Goal: Contribute content: Add original content to the website for others to see

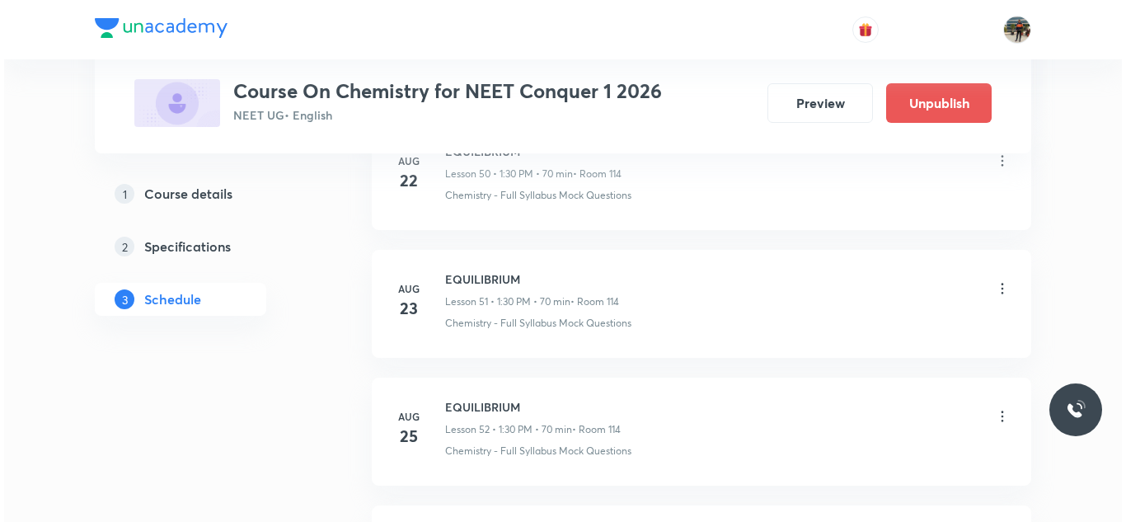
scroll to position [7955, 0]
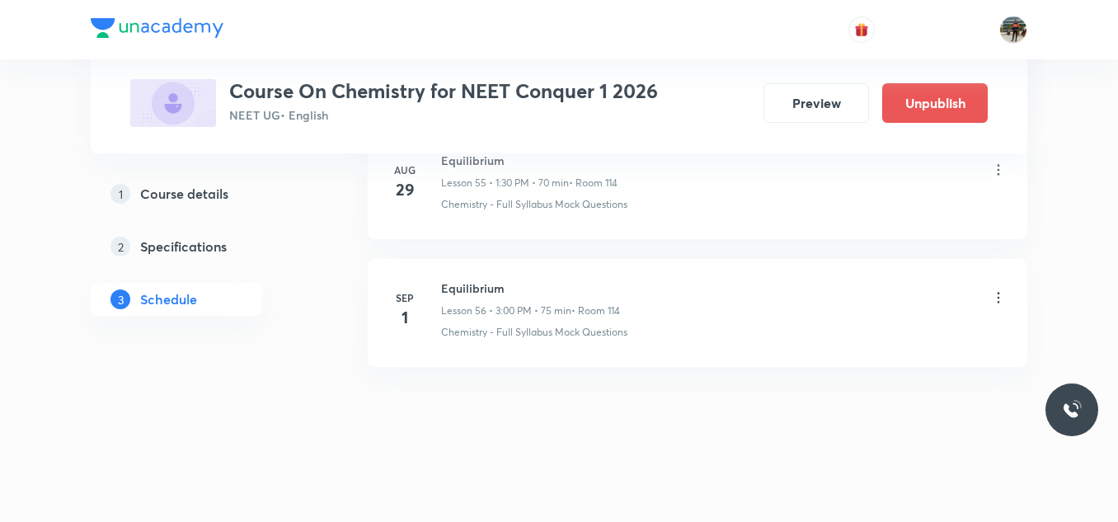
click at [1001, 295] on icon at bounding box center [998, 297] width 16 height 16
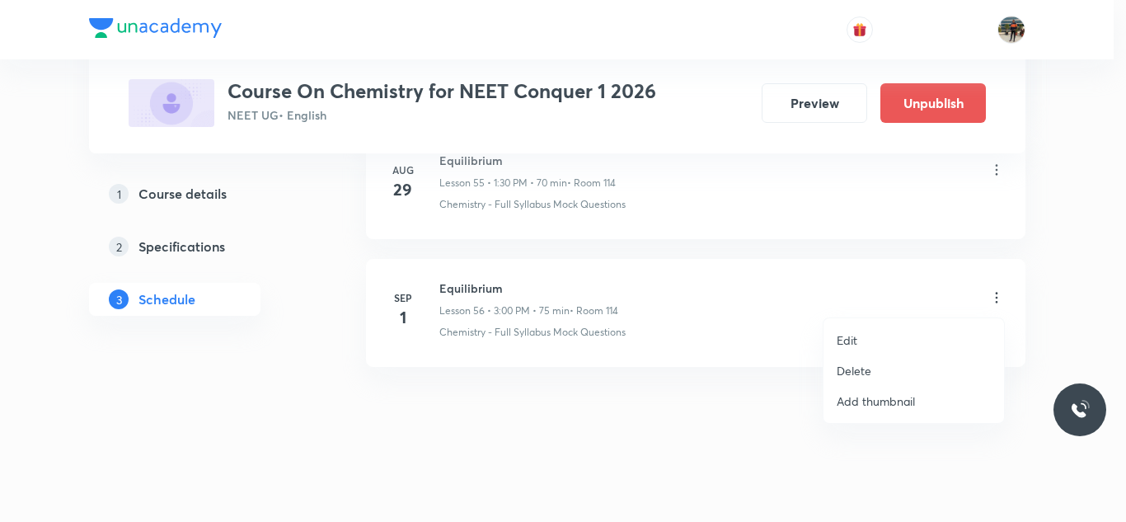
click at [864, 334] on li "Edit" at bounding box center [913, 340] width 181 height 30
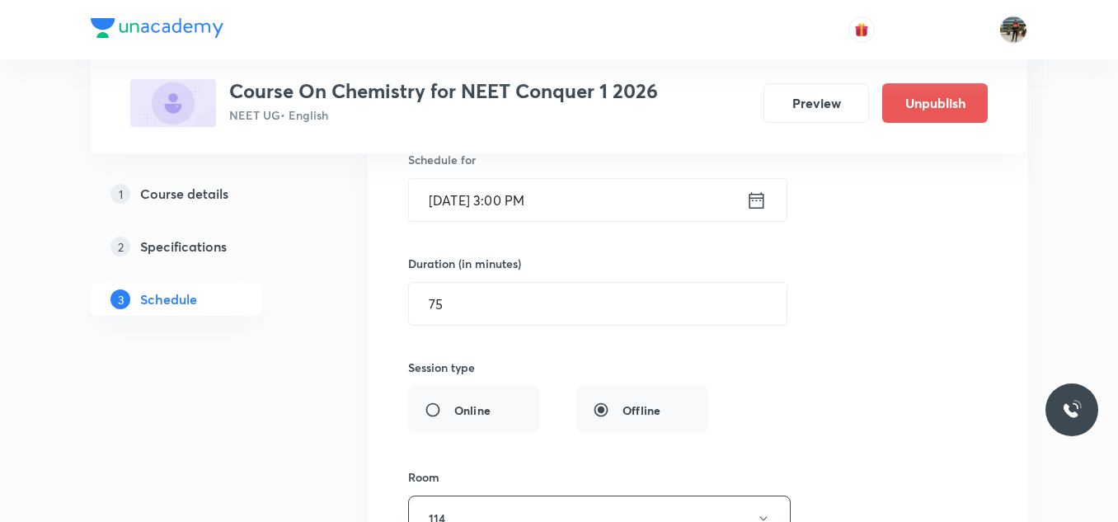
scroll to position [7419, 0]
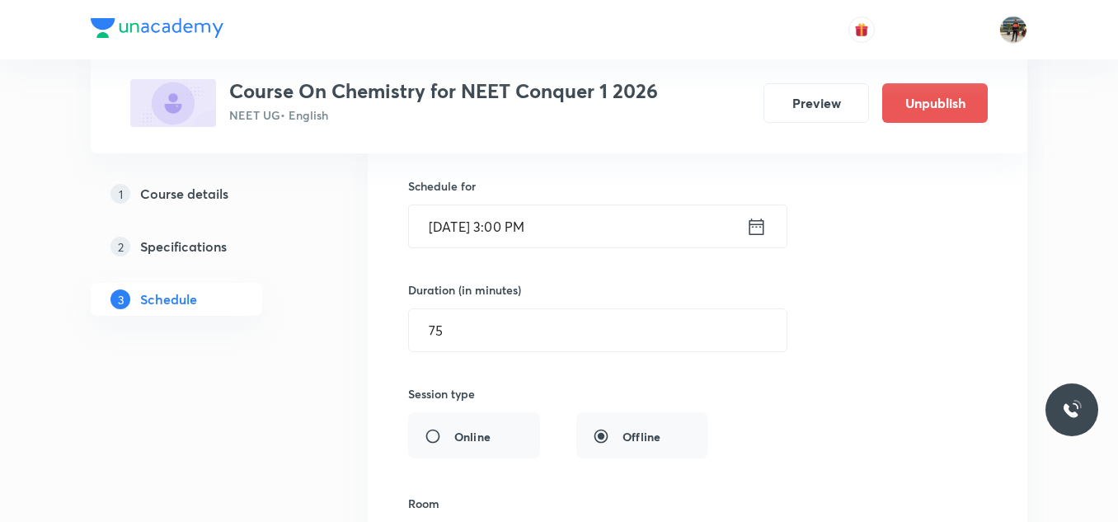
click at [759, 222] on icon at bounding box center [756, 226] width 21 height 23
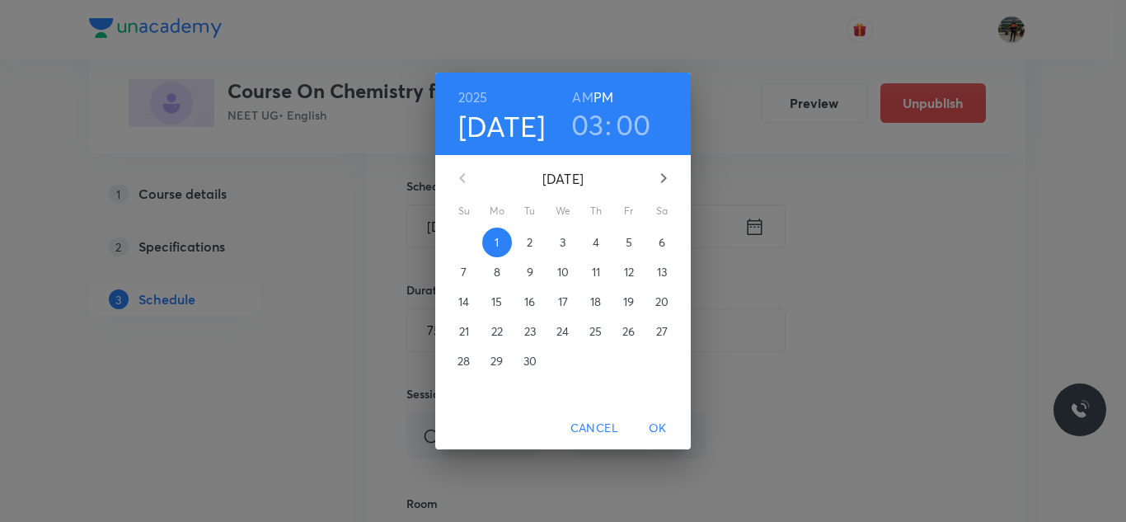
click at [584, 120] on h3 "03" at bounding box center [587, 124] width 33 height 35
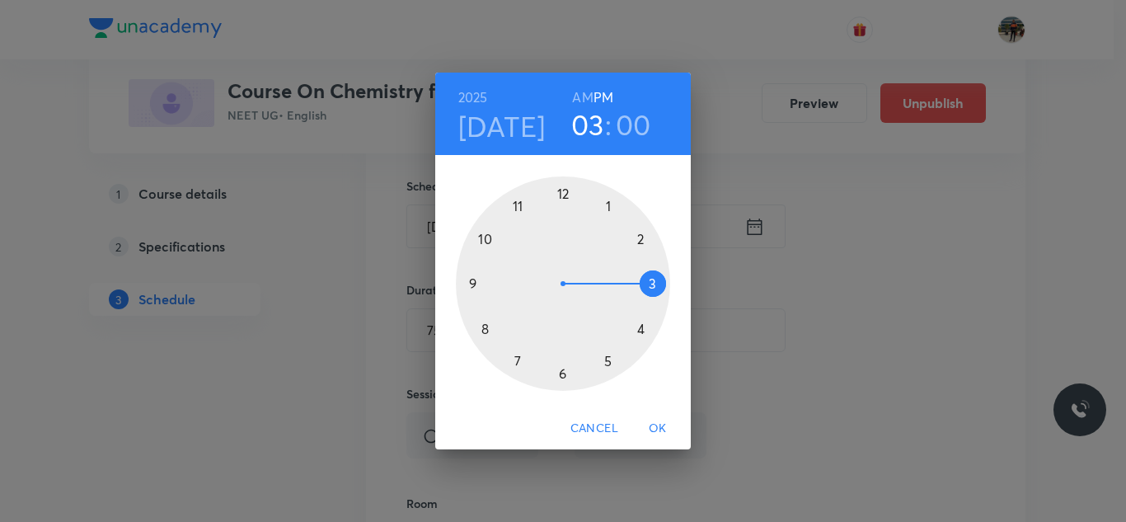
click at [640, 241] on div at bounding box center [563, 283] width 214 height 214
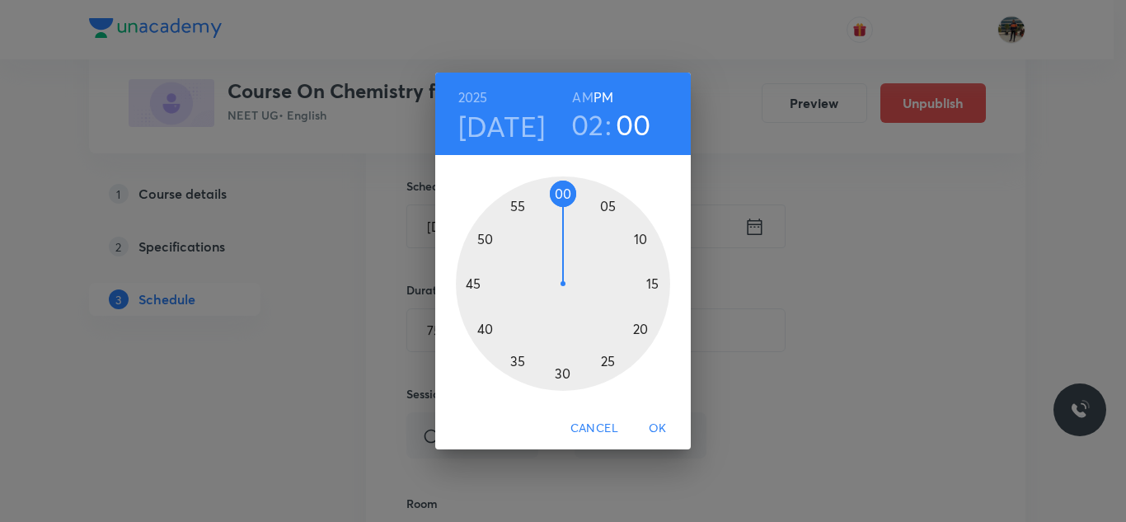
click at [516, 205] on div at bounding box center [563, 283] width 214 height 214
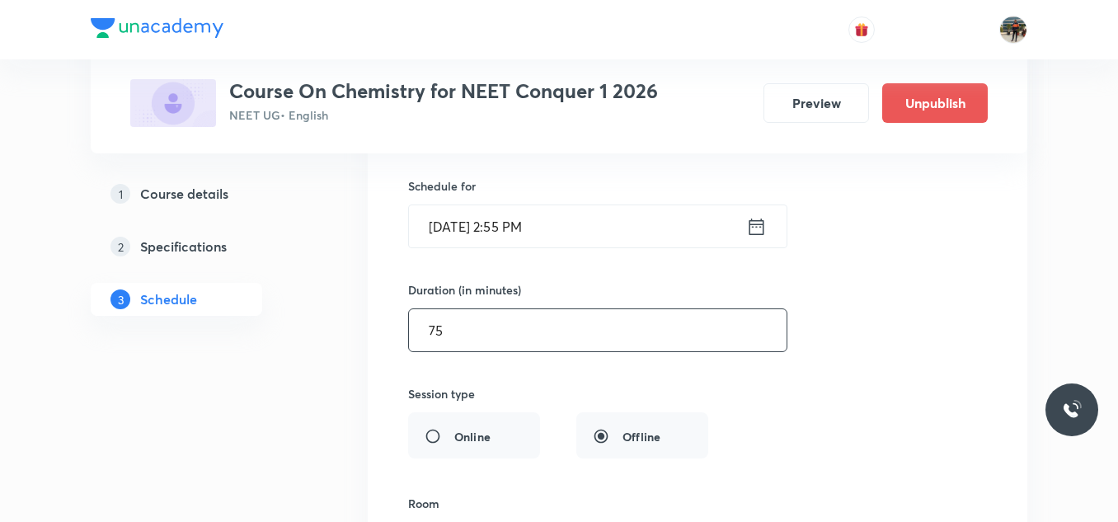
click at [492, 322] on input "75" at bounding box center [598, 330] width 378 height 42
type input "7"
type input "6"
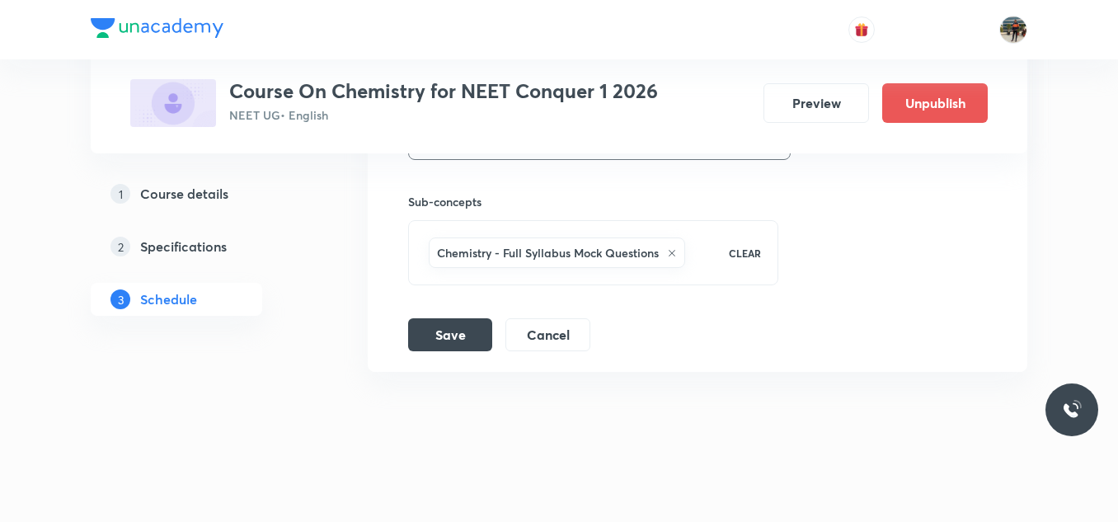
scroll to position [7831, 0]
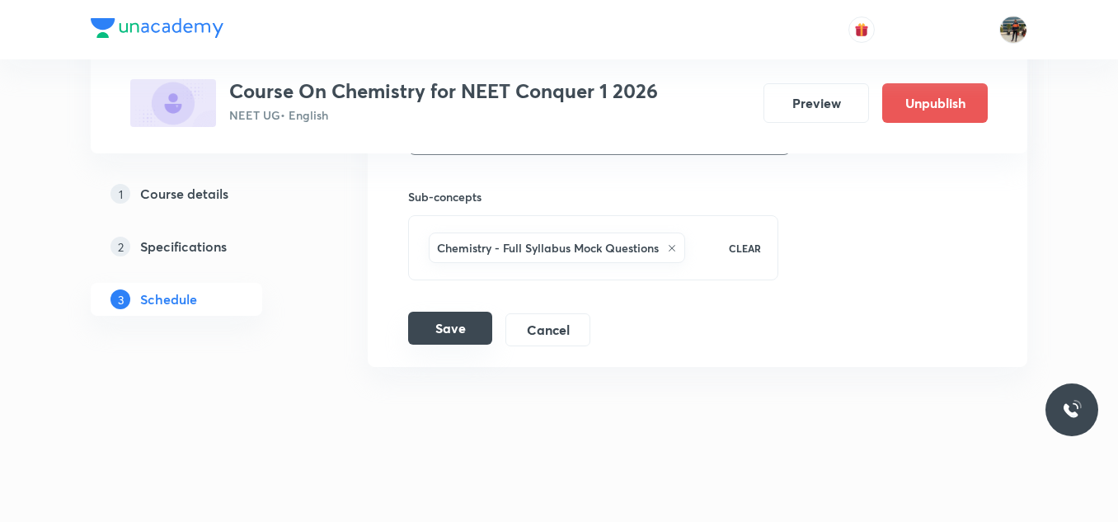
type input "70"
click at [453, 334] on button "Save" at bounding box center [450, 328] width 84 height 33
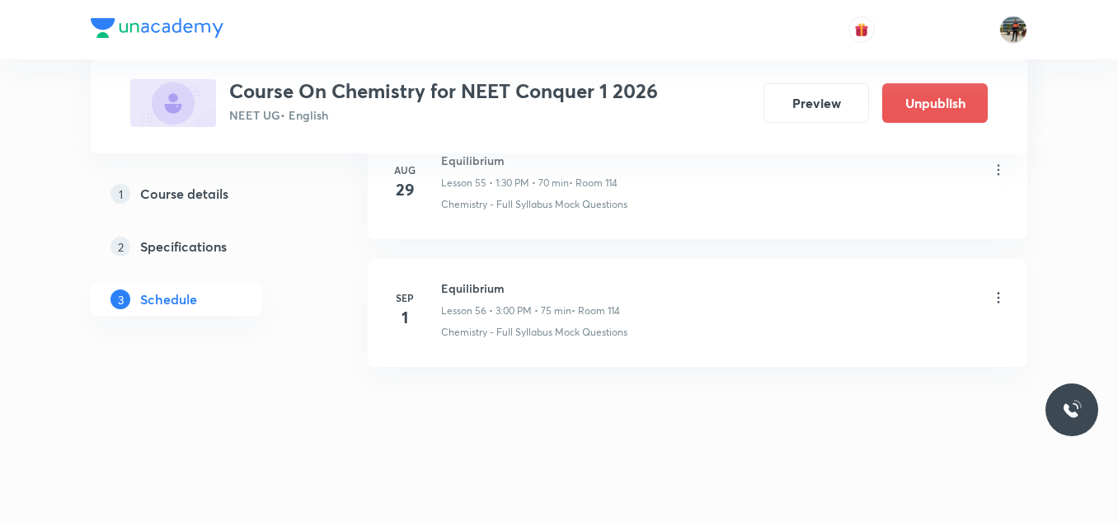
scroll to position [7197, 0]
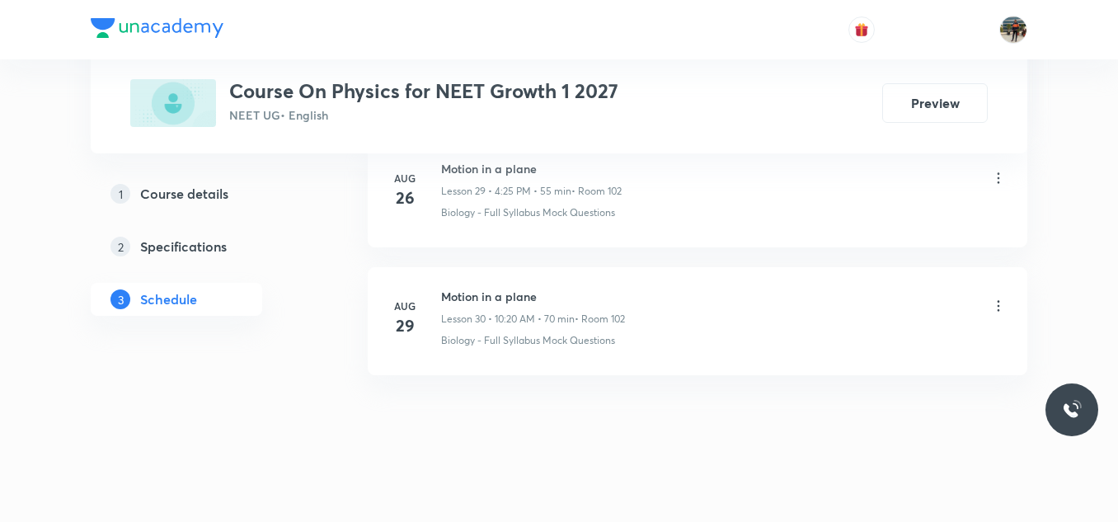
scroll to position [4633, 0]
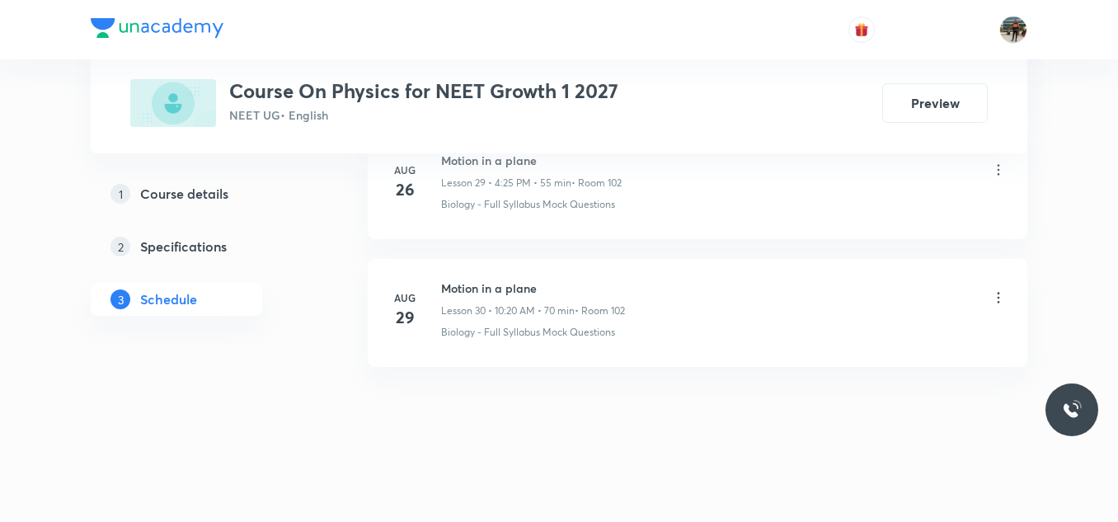
click at [457, 288] on h6 "Motion in a plane" at bounding box center [533, 287] width 184 height 17
copy h6 "Motion in a plane"
click at [457, 288] on h6 "Motion in a plane" at bounding box center [533, 287] width 184 height 17
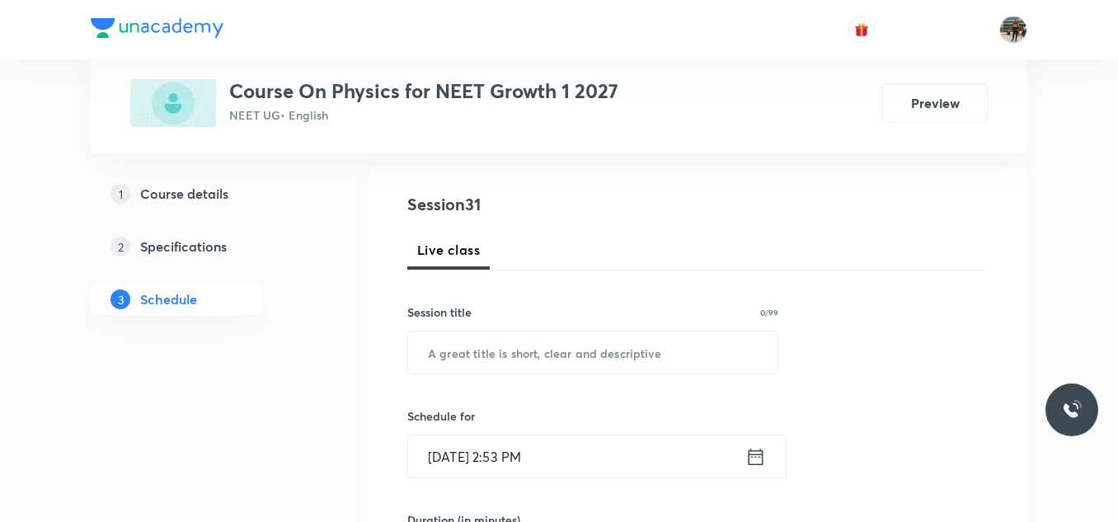
scroll to position [165, 0]
click at [531, 360] on input "text" at bounding box center [592, 352] width 369 height 42
paste input "Motion in a plane"
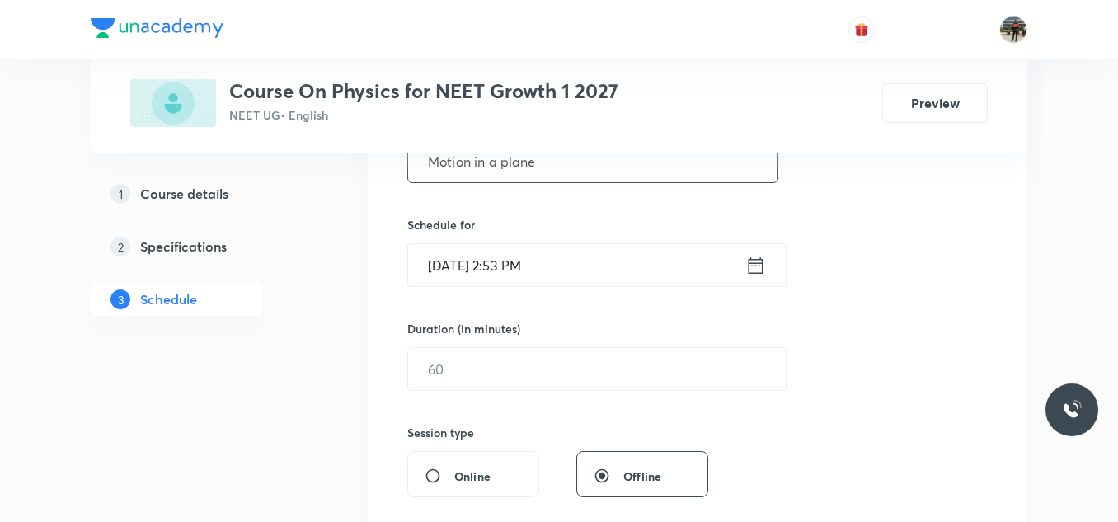
scroll to position [330, 0]
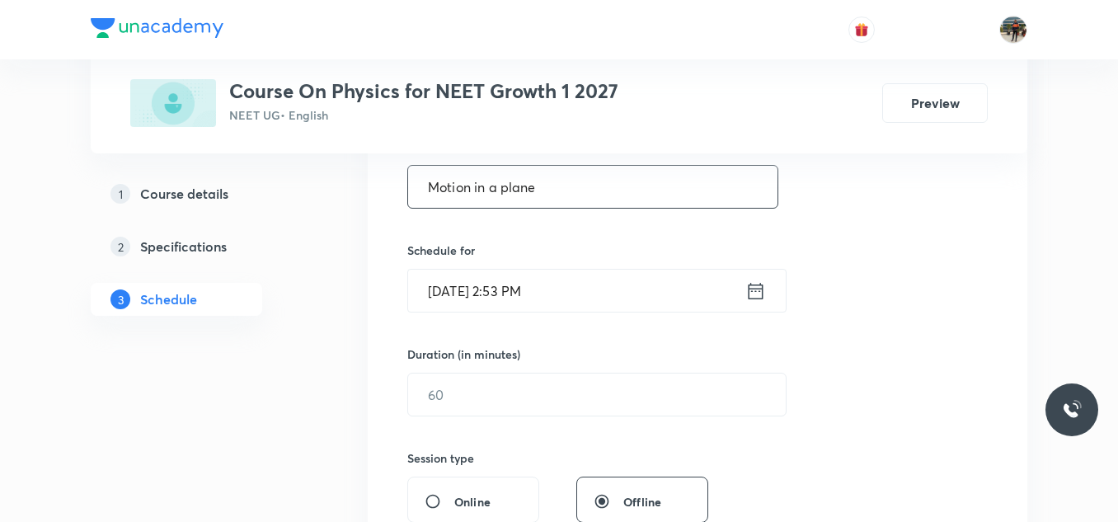
type input "Motion in a plane"
click at [758, 289] on icon at bounding box center [755, 290] width 15 height 16
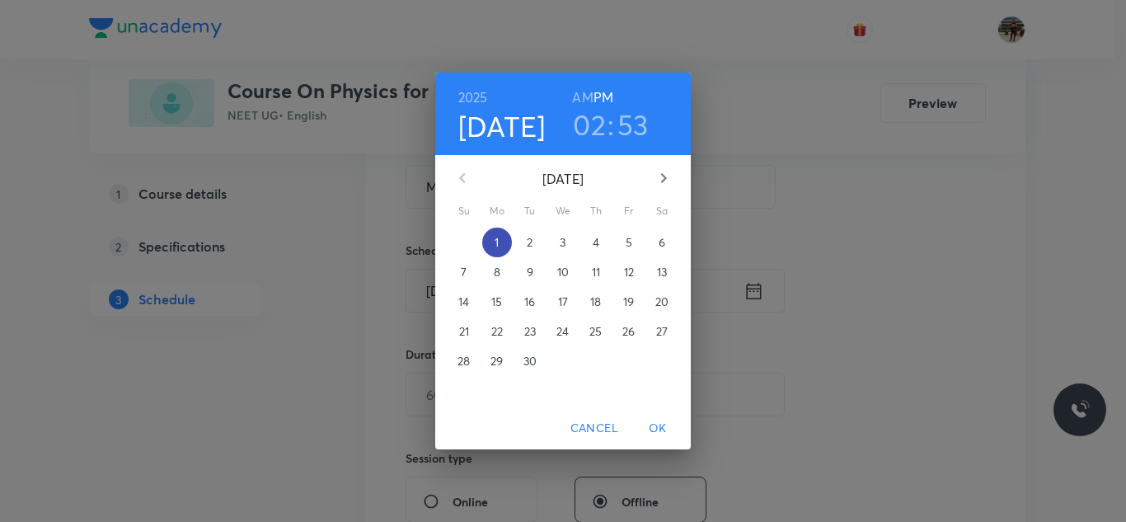
click at [496, 243] on span "1" at bounding box center [497, 242] width 30 height 16
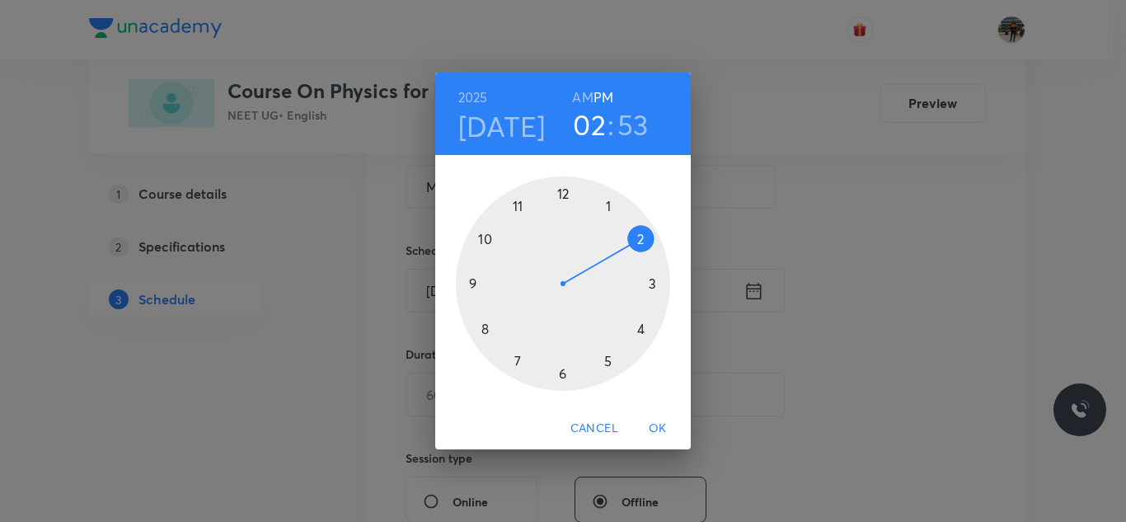
click at [655, 279] on div at bounding box center [563, 283] width 214 height 214
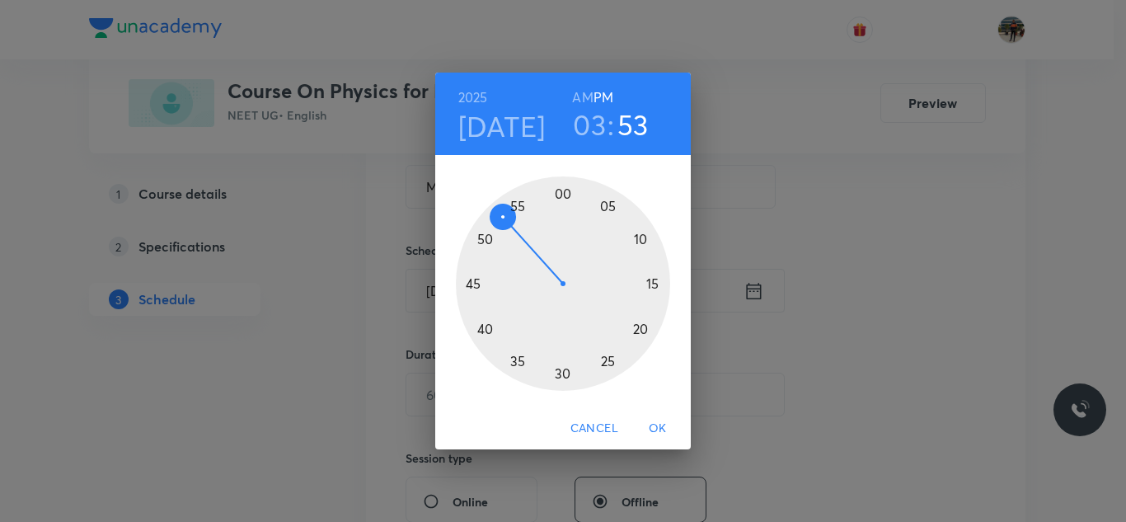
click at [561, 191] on div at bounding box center [563, 283] width 214 height 214
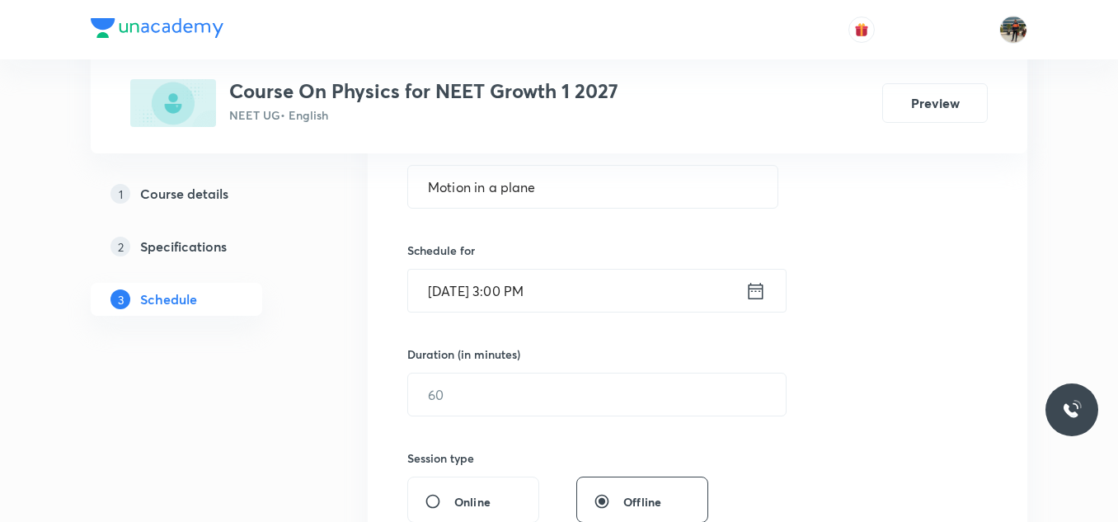
scroll to position [412, 0]
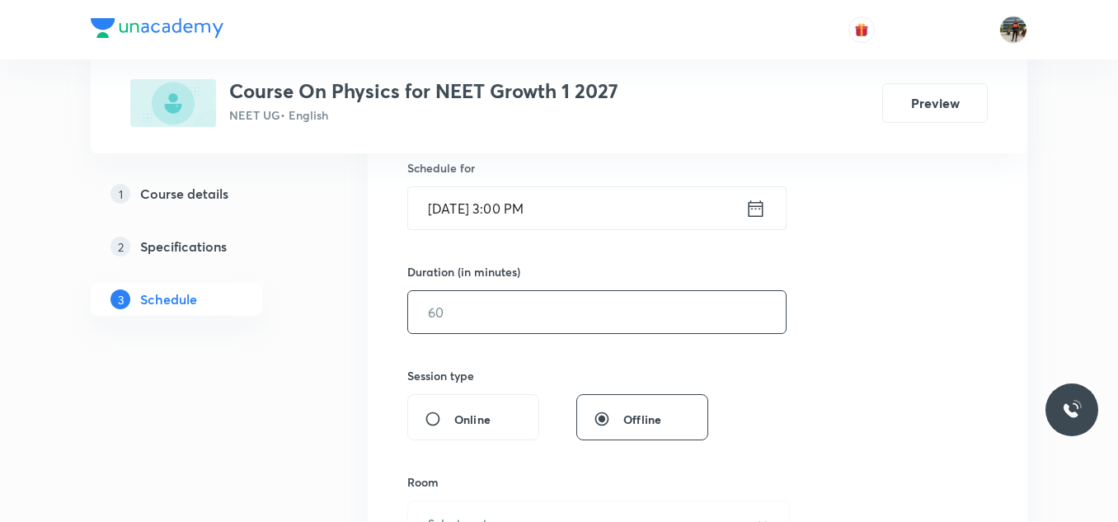
click at [503, 301] on input "text" at bounding box center [597, 312] width 378 height 42
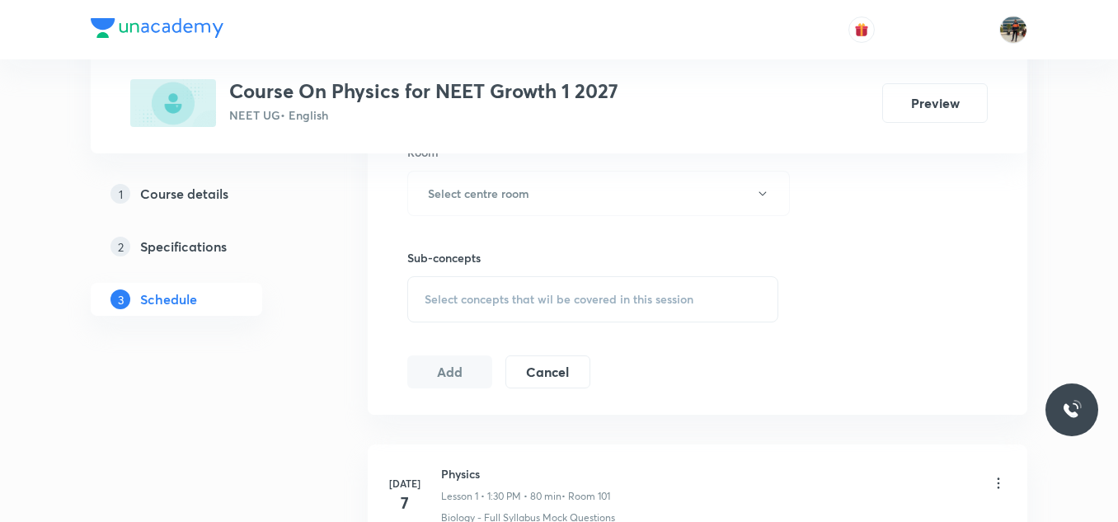
scroll to position [659, 0]
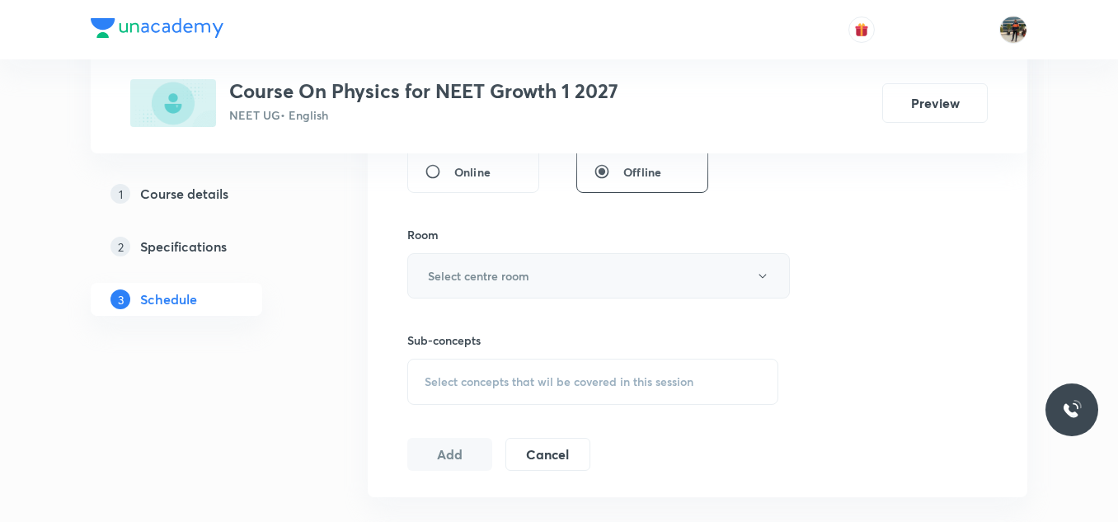
type input "60"
click at [443, 270] on h6 "Select centre room" at bounding box center [478, 275] width 101 height 17
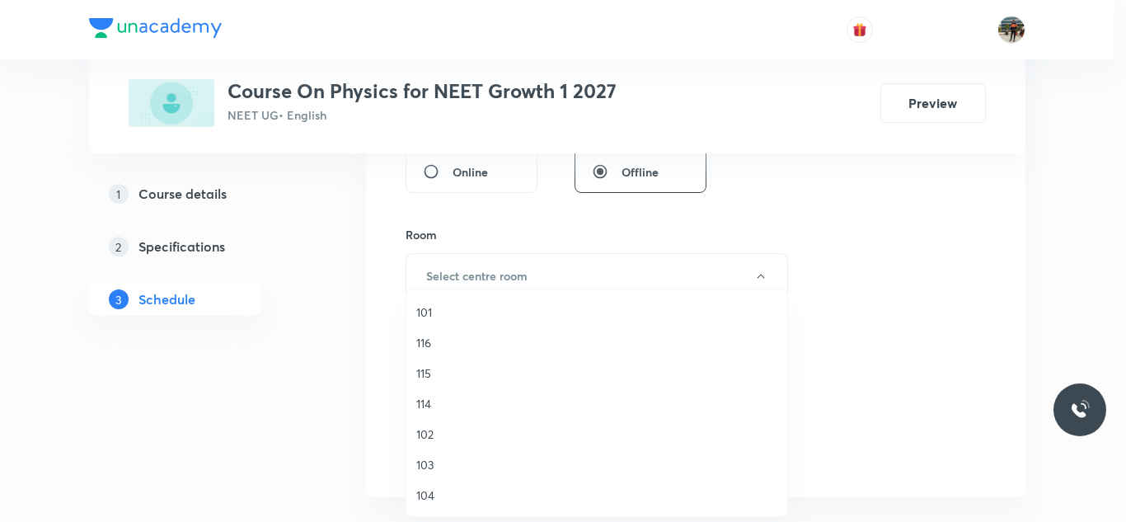
click at [438, 436] on span "102" at bounding box center [596, 433] width 361 height 17
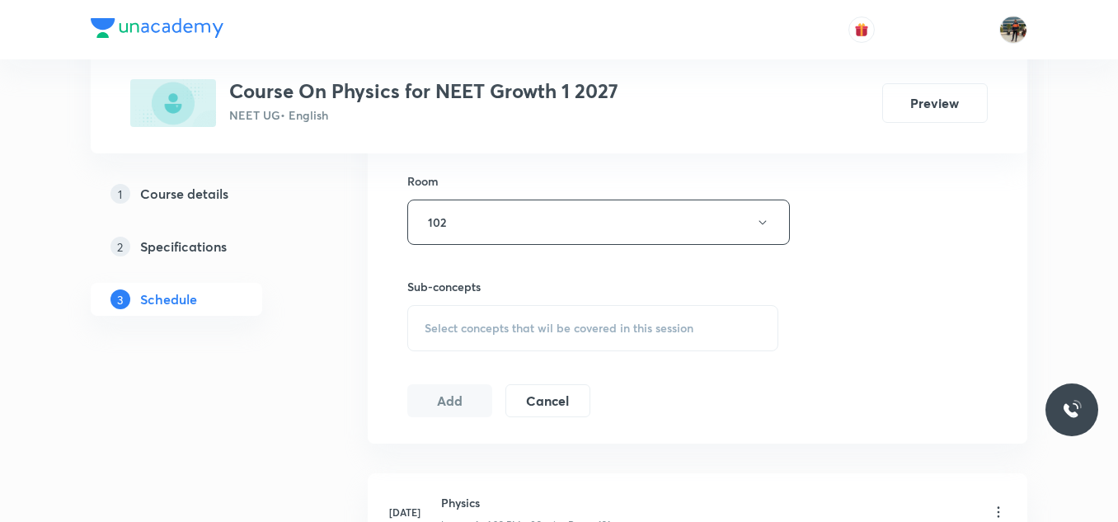
scroll to position [742, 0]
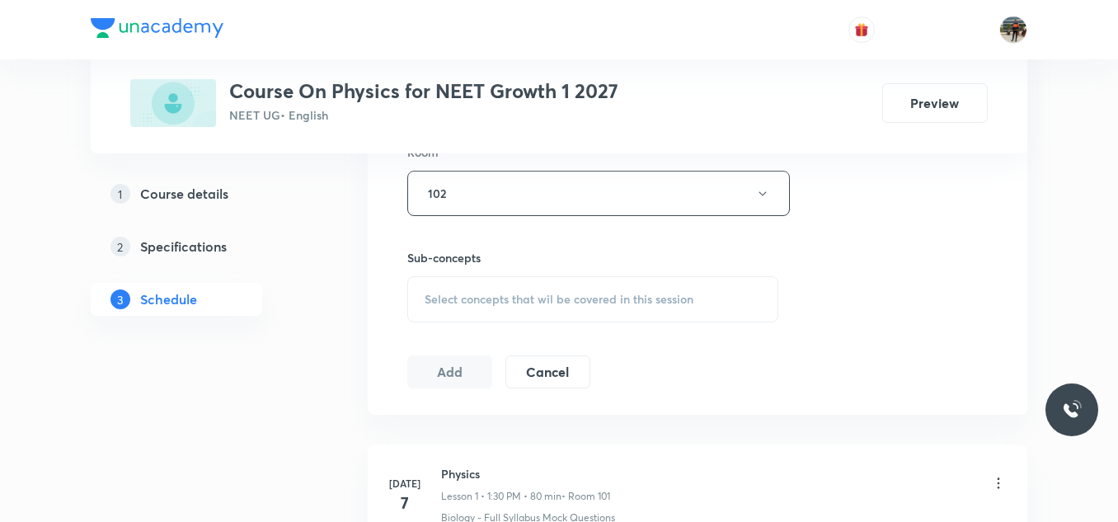
click at [422, 309] on div "Select concepts that wil be covered in this session" at bounding box center [592, 299] width 371 height 46
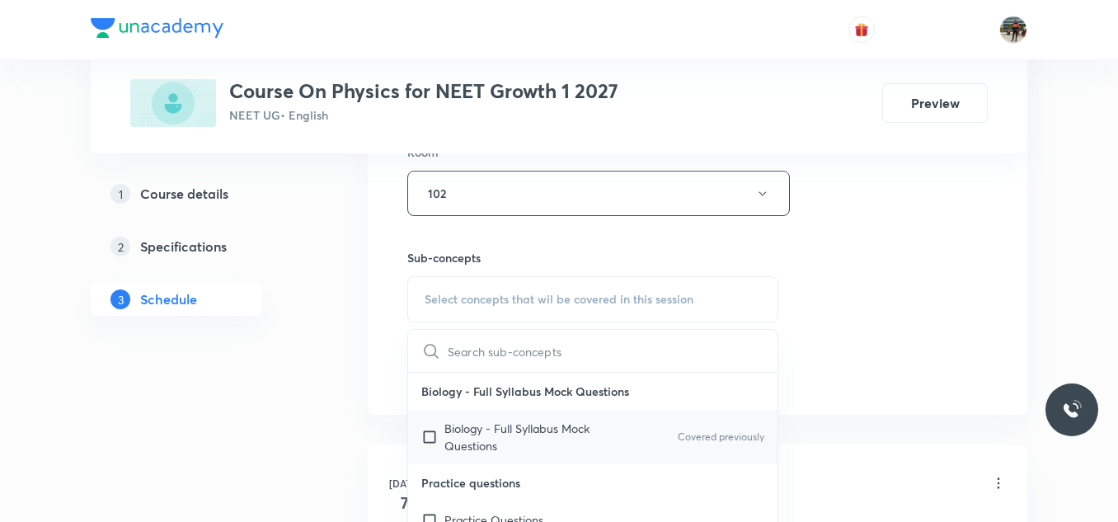
click at [427, 439] on input "checkbox" at bounding box center [432, 437] width 23 height 35
checkbox input "true"
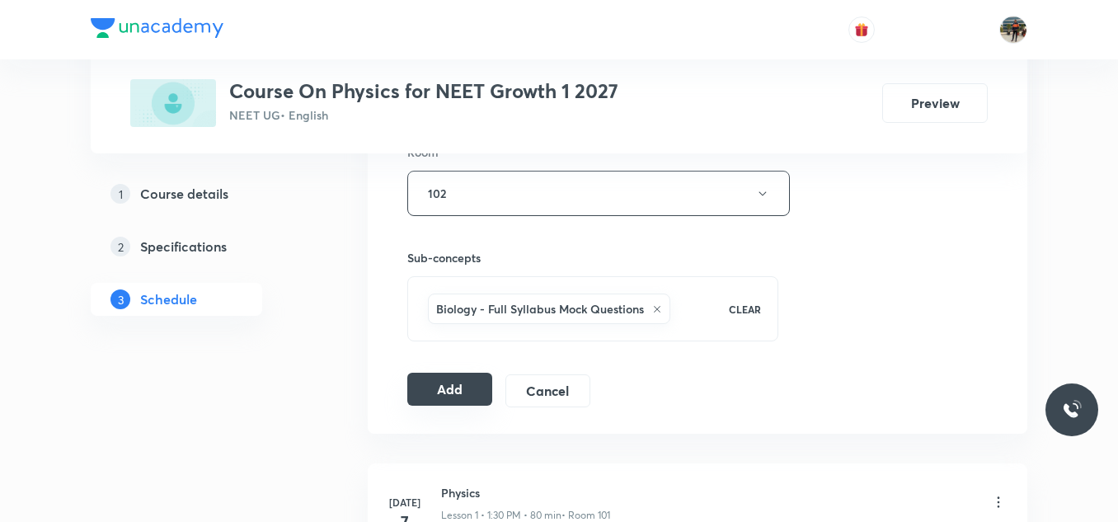
click at [457, 391] on button "Add" at bounding box center [449, 389] width 85 height 33
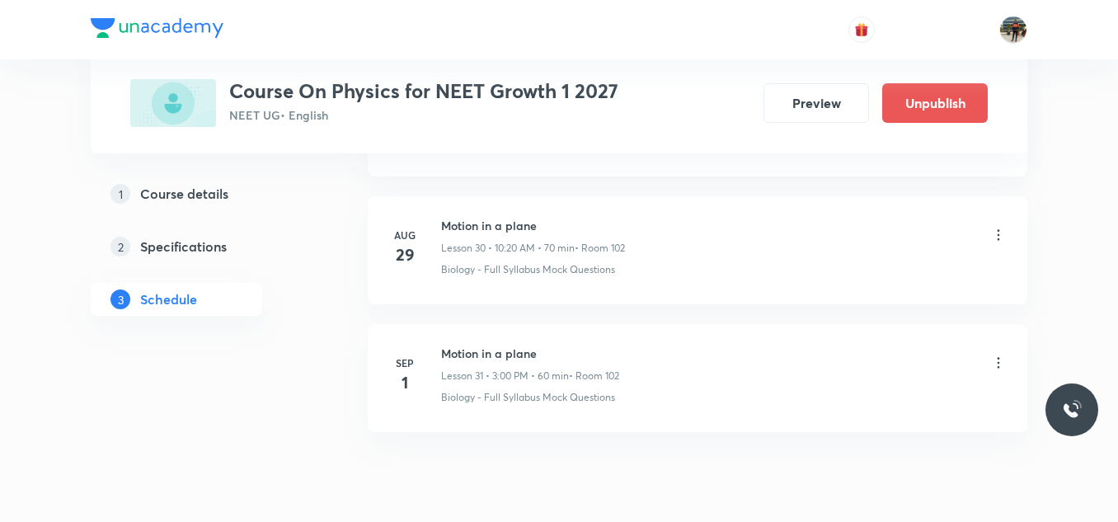
scroll to position [4003, 0]
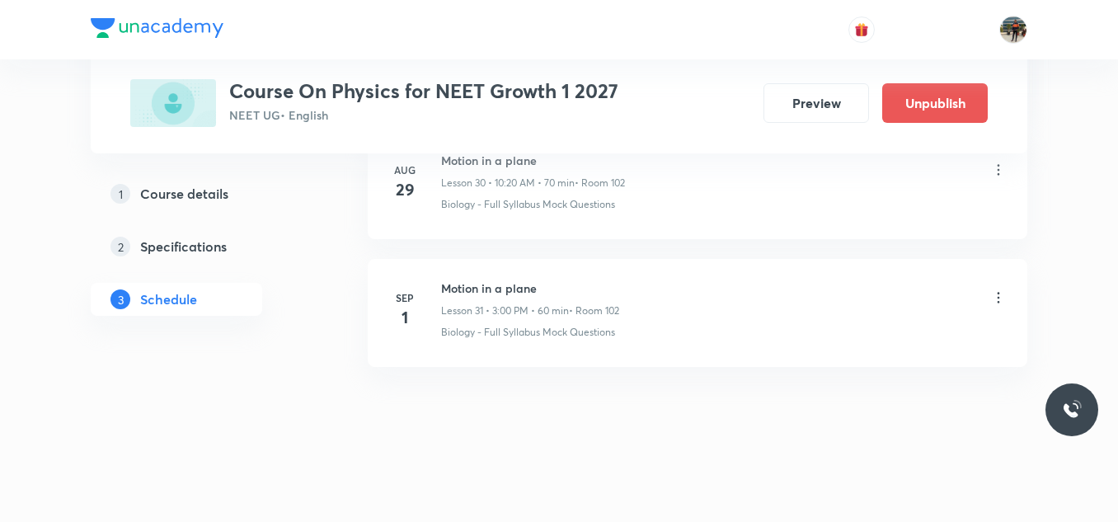
click at [1000, 298] on icon at bounding box center [998, 297] width 16 height 16
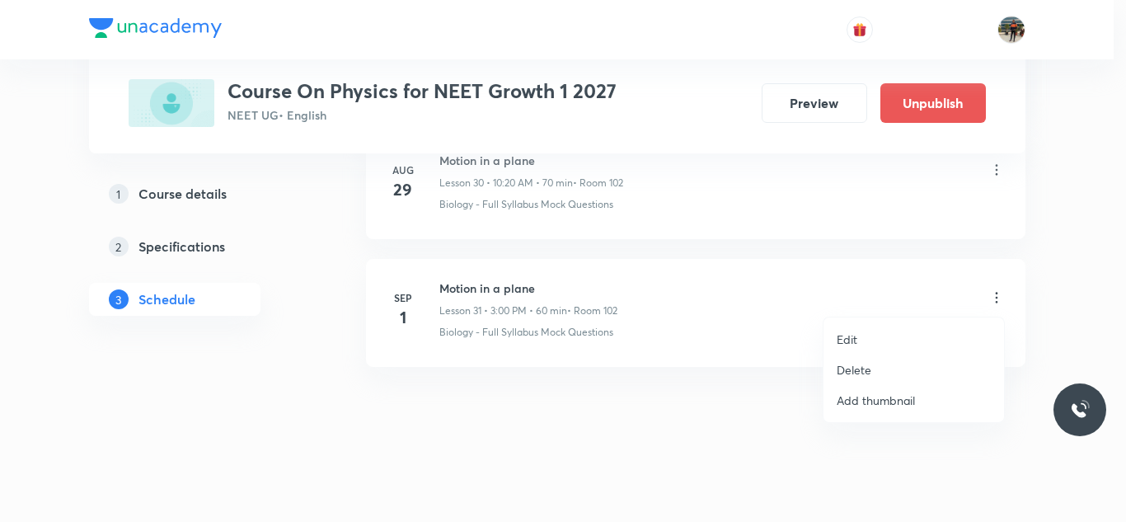
click at [852, 344] on p "Edit" at bounding box center [847, 339] width 21 height 17
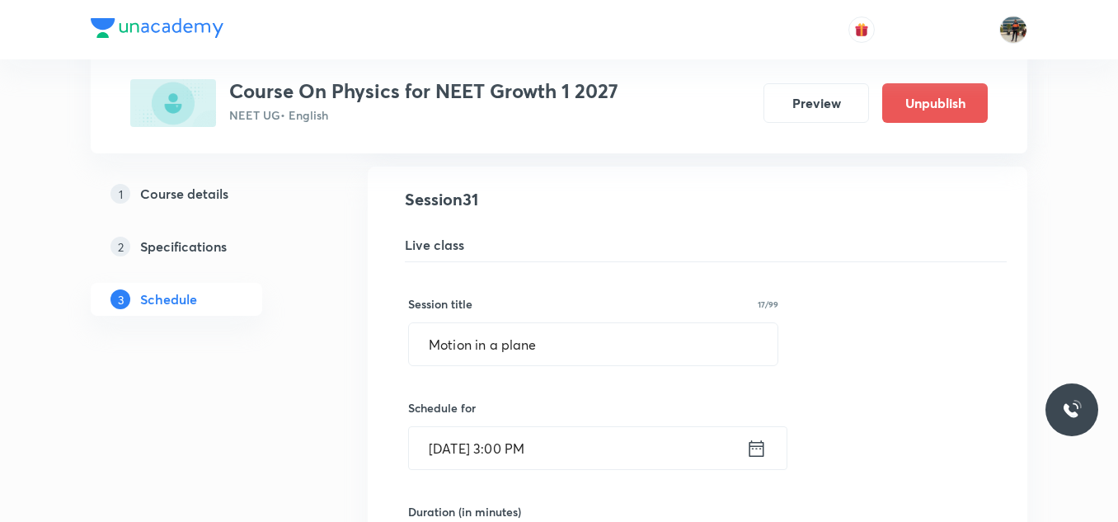
click at [185, 251] on h5 "Specifications" at bounding box center [183, 247] width 87 height 20
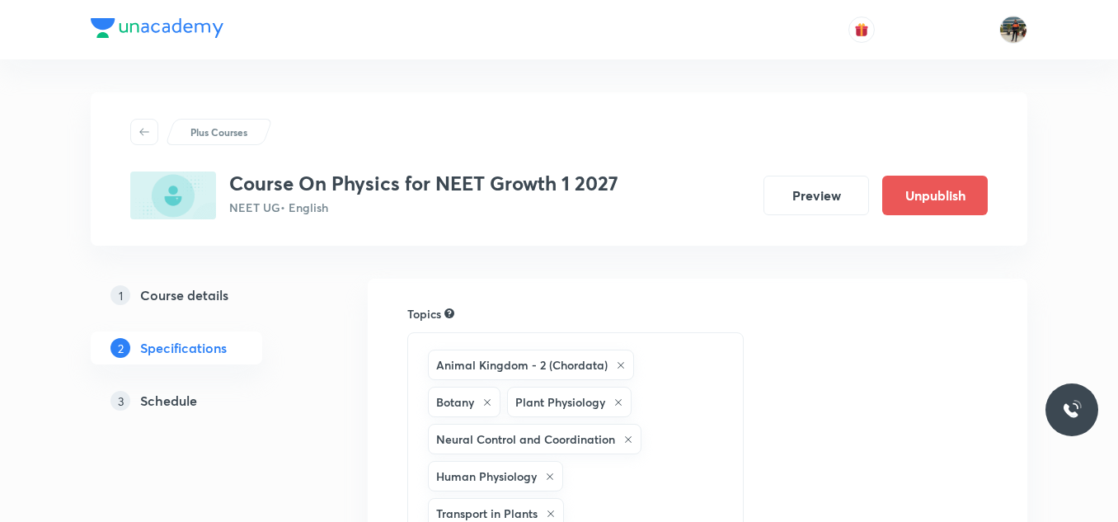
click at [171, 295] on h5 "Course details" at bounding box center [184, 295] width 88 height 20
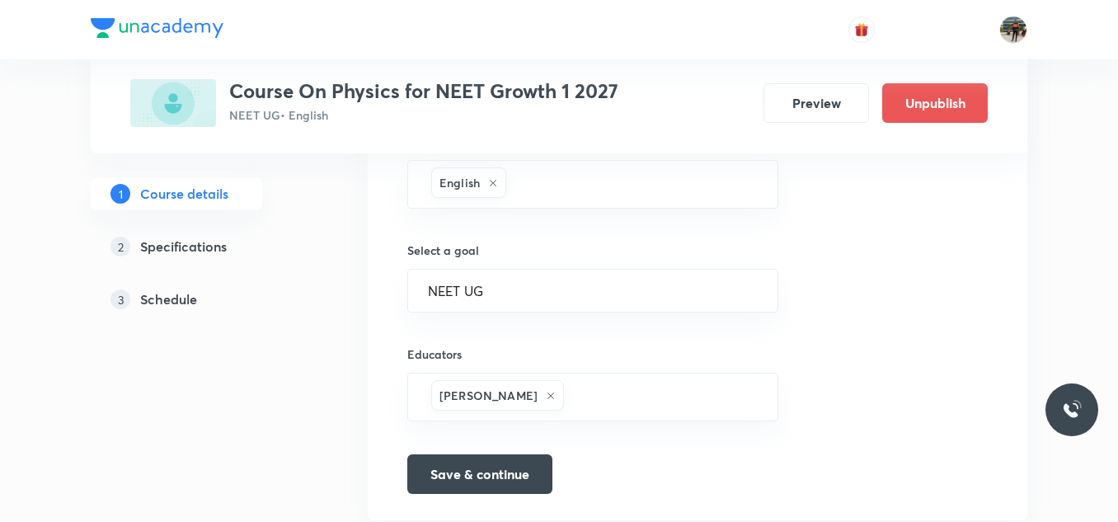
scroll to position [1110, 0]
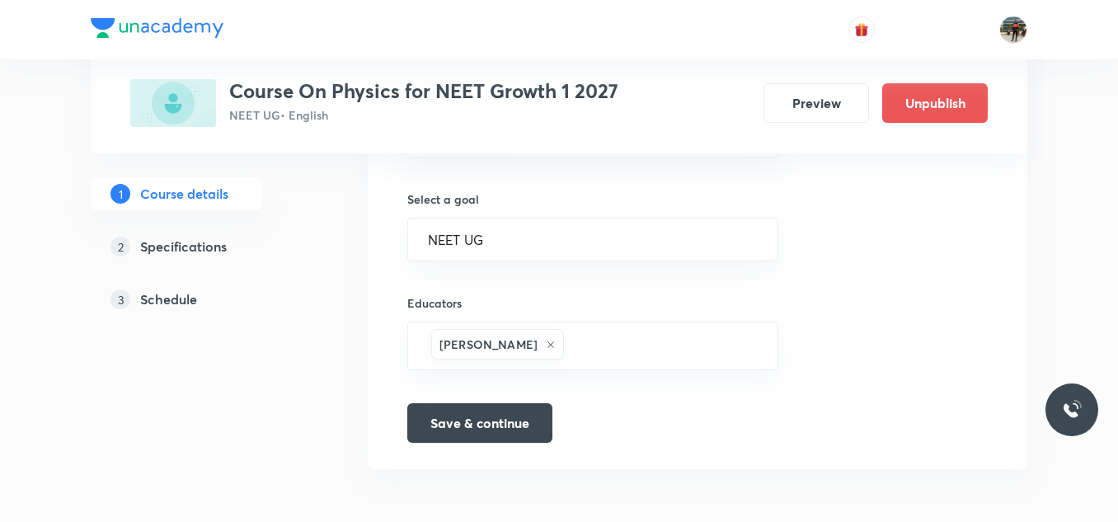
click at [181, 298] on h5 "Schedule" at bounding box center [168, 299] width 57 height 20
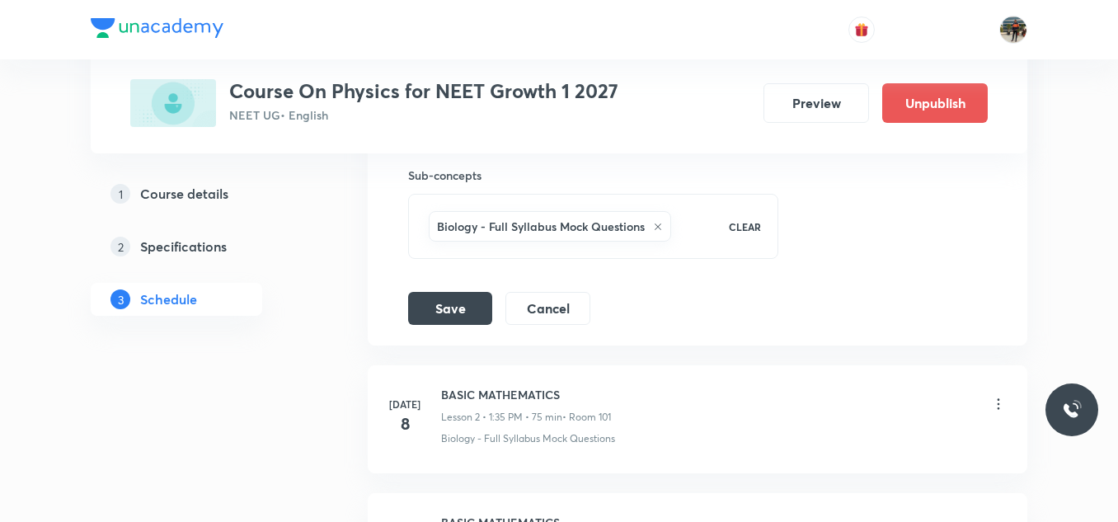
scroll to position [824, 0]
click at [440, 307] on button "Save" at bounding box center [450, 307] width 84 height 33
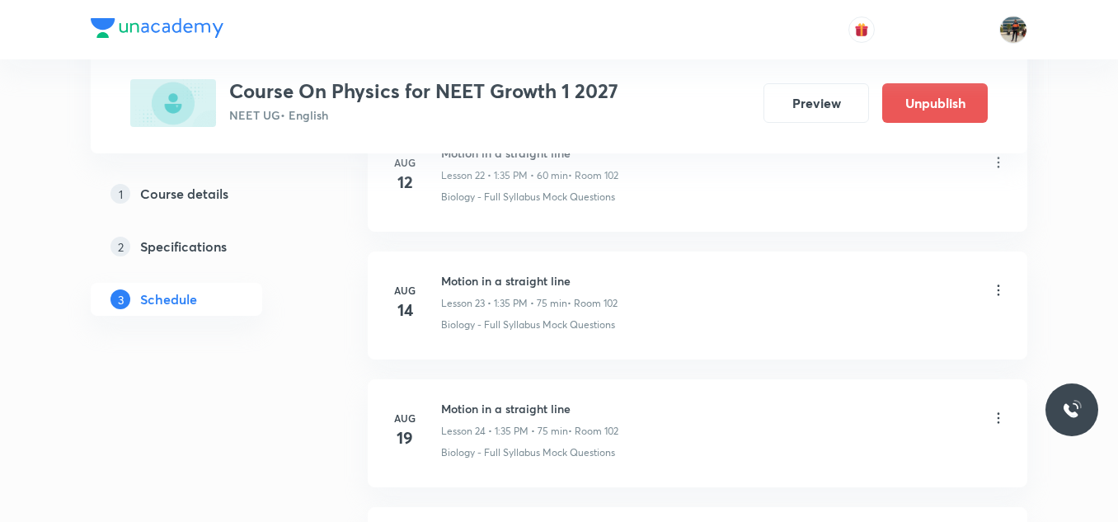
scroll to position [4003, 0]
